Goal: Information Seeking & Learning: Check status

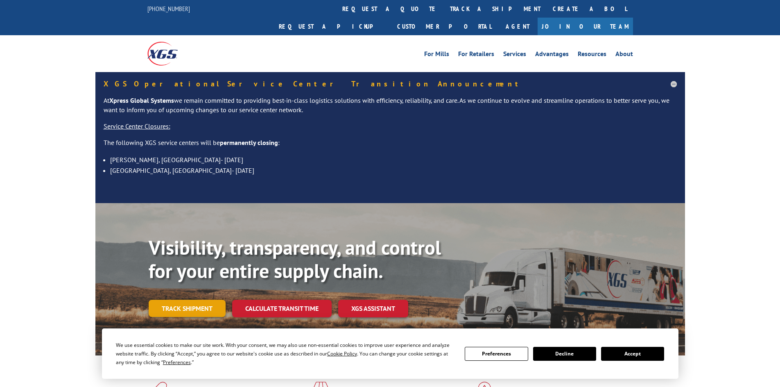
click at [169, 300] on link "Track shipment" at bounding box center [187, 308] width 77 height 17
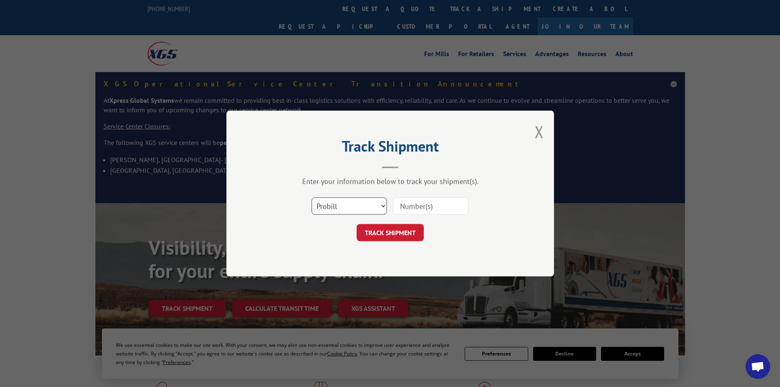
click at [325, 200] on select "Select category... Probill BOL PO" at bounding box center [349, 205] width 75 height 17
select select "bol"
click at [312, 197] on select "Select category... Probill BOL PO" at bounding box center [349, 205] width 75 height 17
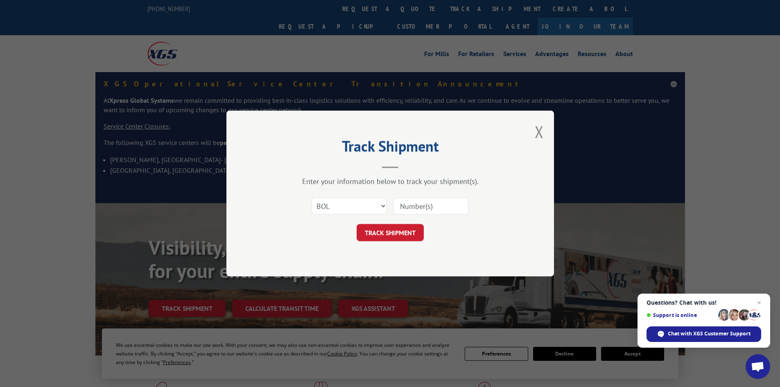
click at [412, 202] on input at bounding box center [430, 205] width 75 height 17
paste input "5093018"
type input "5093018"
click at [382, 237] on button "TRACK SHIPMENT" at bounding box center [390, 232] width 67 height 17
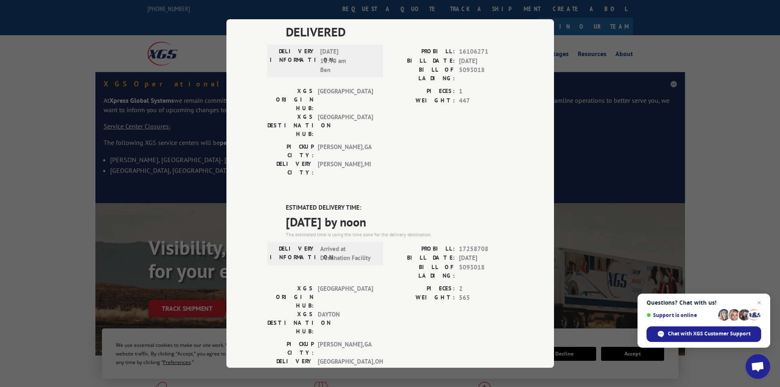
scroll to position [82, 0]
